Goal: Browse casually: Explore the website without a specific task or goal

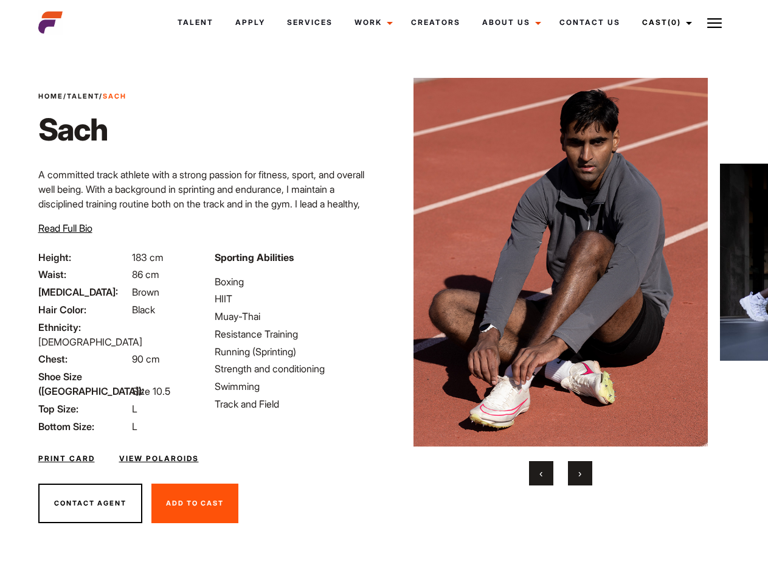
click at [664, 22] on link "Cast (0)" at bounding box center [665, 22] width 68 height 33
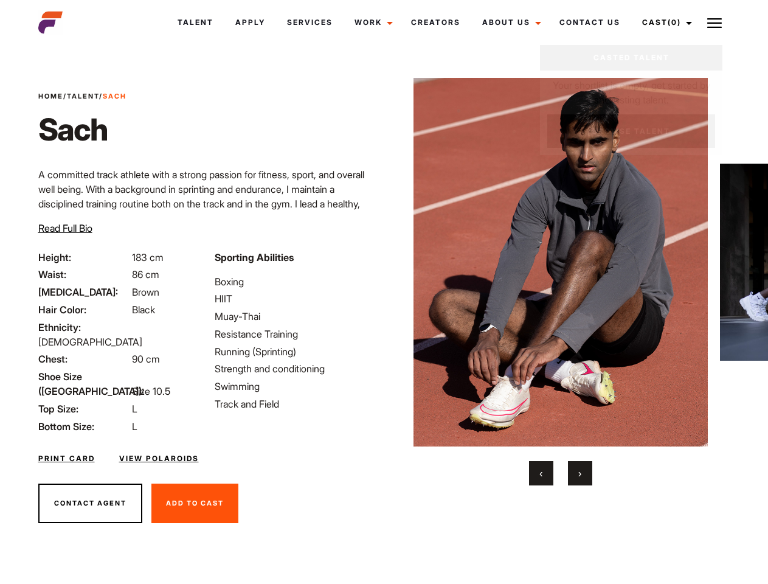
click at [714, 22] on img at bounding box center [714, 23] width 15 height 15
click at [560, 281] on img at bounding box center [560, 262] width 295 height 368
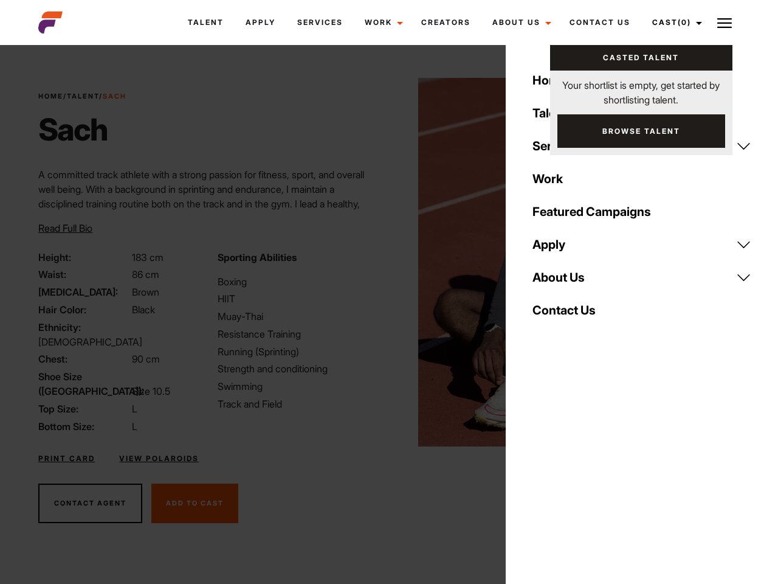
click at [384, 262] on div "Sporting Abilities Boxing HIIT Muay-Thai Resistance Training Running (Sprinting…" at bounding box center [299, 342] width 179 height 184
click at [541, 473] on button "‹" at bounding box center [548, 473] width 24 height 24
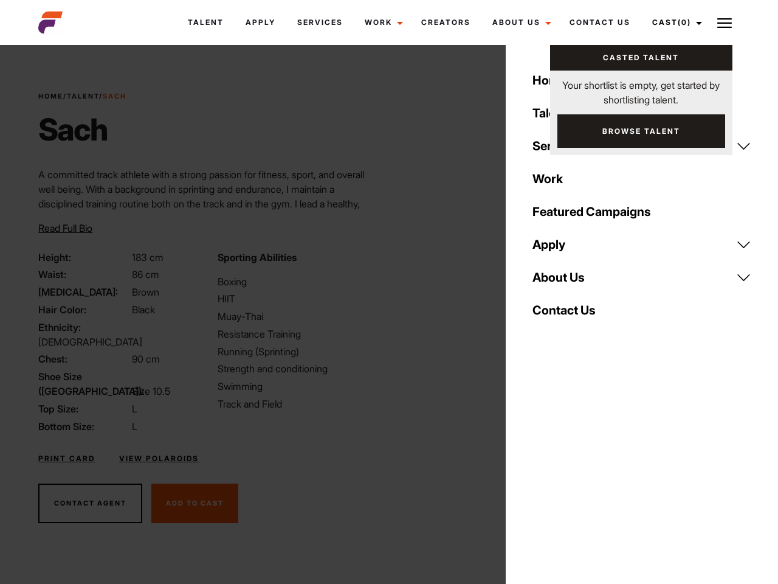
click at [580, 473] on button "›" at bounding box center [587, 473] width 24 height 24
